Goal: Navigation & Orientation: Find specific page/section

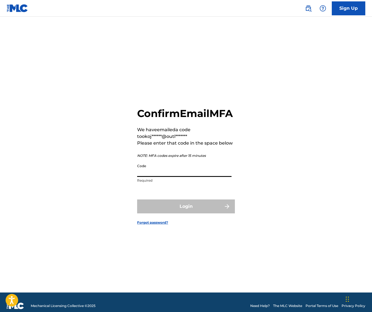
paste input "079779"
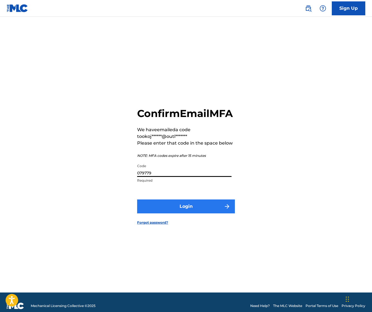
type input "079779"
click at [166, 214] on button "Login" at bounding box center [186, 207] width 98 height 14
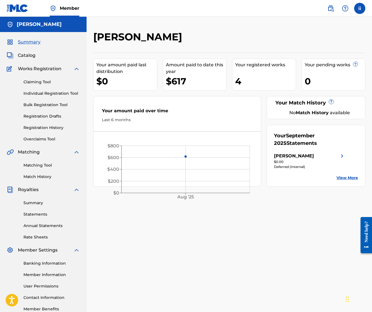
click at [28, 44] on span "Summary" at bounding box center [29, 42] width 23 height 7
click at [32, 54] on span "Catalog" at bounding box center [27, 55] width 18 height 7
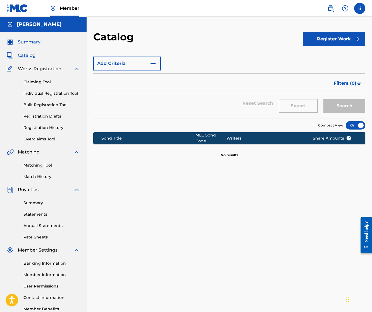
click at [32, 45] on span "Summary" at bounding box center [29, 42] width 23 height 7
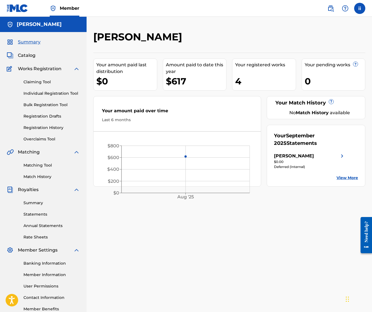
click at [344, 179] on link "View More" at bounding box center [346, 178] width 21 height 6
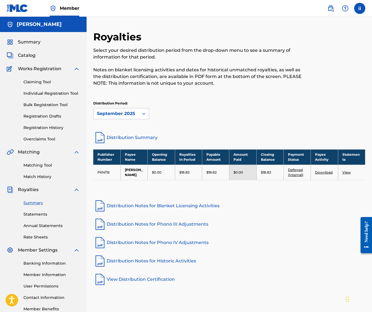
click at [181, 0] on nav "Member ii ii [PERSON_NAME] [EMAIL_ADDRESS][DOMAIN_NAME] Profile Log out" at bounding box center [186, 8] width 372 height 17
